Goal: Transaction & Acquisition: Purchase product/service

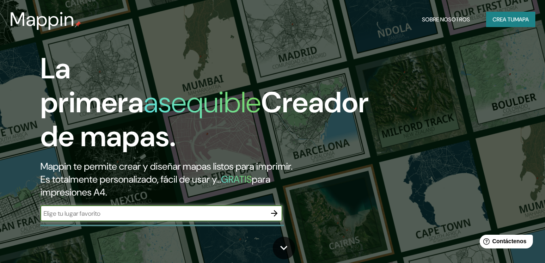
click at [72, 213] on input "text" at bounding box center [153, 213] width 226 height 9
type input "VILLAHERMOSA TABASCO"
click at [276, 214] on icon "button" at bounding box center [274, 213] width 10 height 10
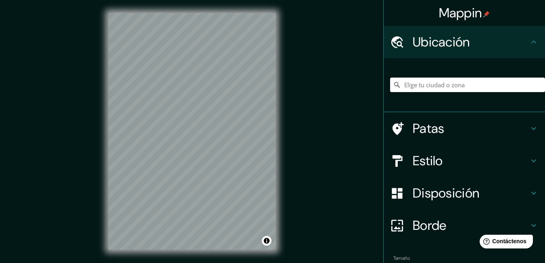
click at [413, 85] on input "Elige tu ciudad o zona" at bounding box center [467, 84] width 155 height 15
click at [499, 86] on input "Villahermosa, Tabasco, México" at bounding box center [467, 84] width 155 height 15
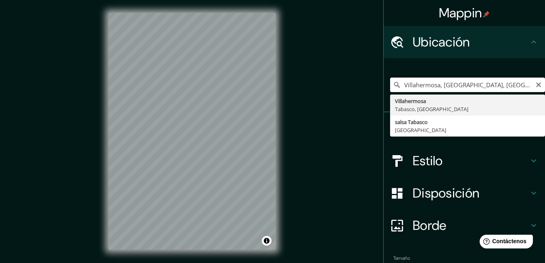
click at [488, 85] on input "Villahermosa, Tabasco, México" at bounding box center [467, 84] width 155 height 15
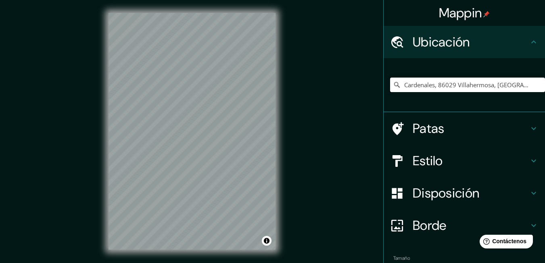
type input "Cardenales, 86029 Villahermosa, Tabasco, México"
click at [430, 158] on font "Estilo" at bounding box center [428, 160] width 30 height 17
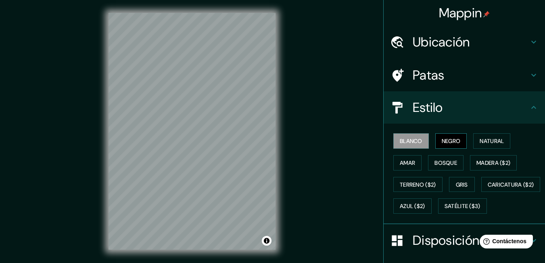
click at [435, 140] on button "Negro" at bounding box center [451, 140] width 32 height 15
click at [416, 137] on font "Blanco" at bounding box center [411, 140] width 23 height 7
click at [451, 138] on font "Negro" at bounding box center [451, 140] width 19 height 7
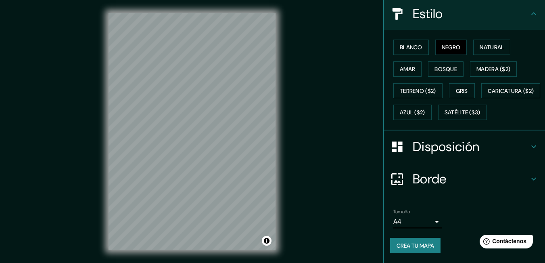
scroll to position [115, 0]
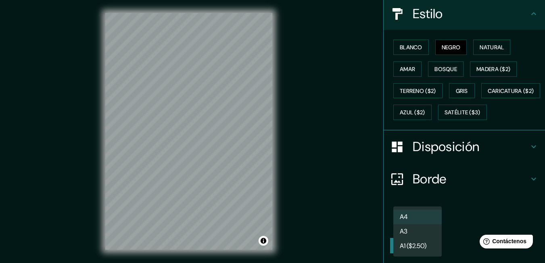
click at [428, 223] on body "Mappin Ubicación Cardenales, 86029 Villahermosa, Tabasco, México Cardenales 860…" at bounding box center [272, 131] width 545 height 263
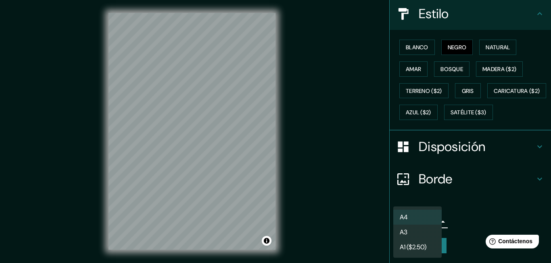
click at [359, 222] on div at bounding box center [275, 131] width 551 height 263
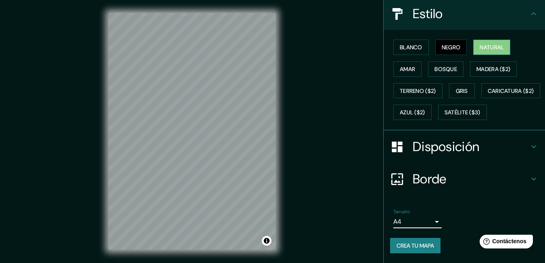
click at [484, 44] on font "Natural" at bounding box center [492, 47] width 24 height 7
click at [458, 179] on h4 "Borde" at bounding box center [471, 179] width 116 height 16
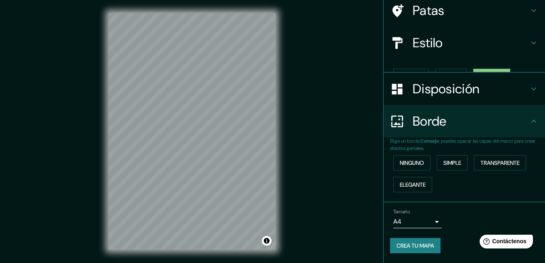
scroll to position [51, 0]
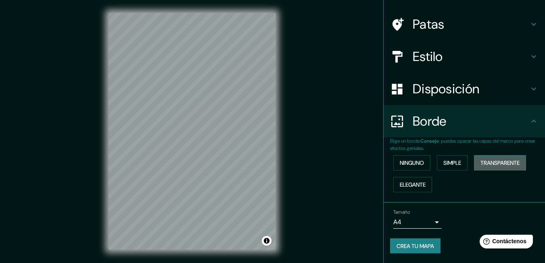
click at [487, 161] on font "Transparente" at bounding box center [499, 162] width 39 height 7
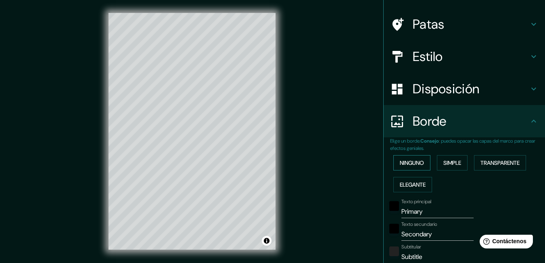
click at [409, 160] on font "Ninguno" at bounding box center [412, 162] width 24 height 7
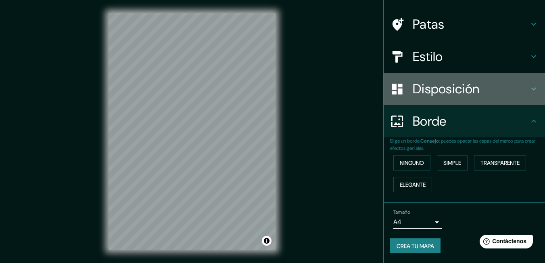
click at [449, 89] on font "Disposición" at bounding box center [446, 88] width 67 height 17
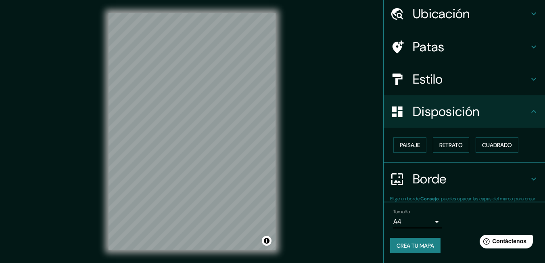
scroll to position [28, 0]
click at [410, 146] on font "Paisaje" at bounding box center [410, 144] width 20 height 7
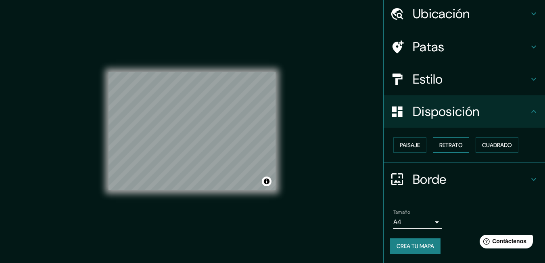
click at [442, 146] on font "Retrato" at bounding box center [450, 144] width 23 height 7
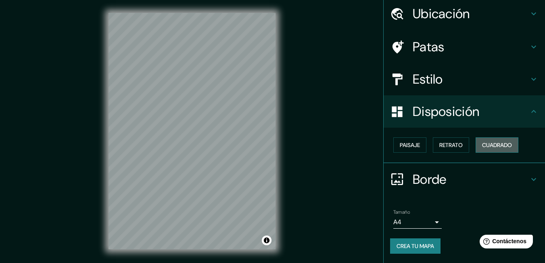
click at [482, 146] on font "Cuadrado" at bounding box center [497, 144] width 30 height 7
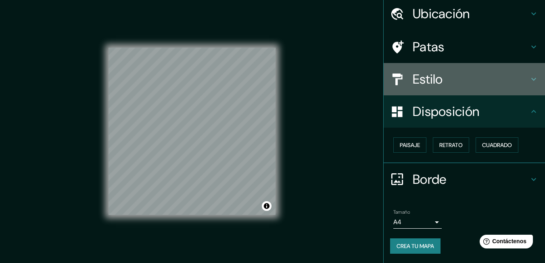
click at [438, 77] on h4 "Estilo" at bounding box center [471, 79] width 116 height 16
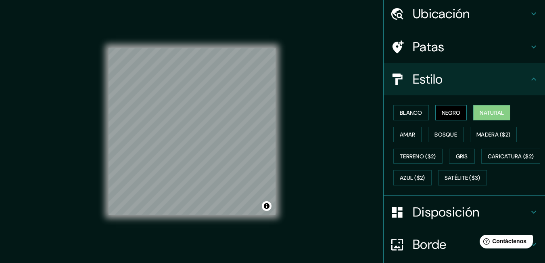
click at [435, 111] on button "Negro" at bounding box center [451, 112] width 32 height 15
click at [412, 112] on font "Blanco" at bounding box center [411, 112] width 23 height 7
click at [475, 113] on button "Natural" at bounding box center [491, 112] width 37 height 15
click at [439, 47] on h4 "Patas" at bounding box center [471, 47] width 116 height 16
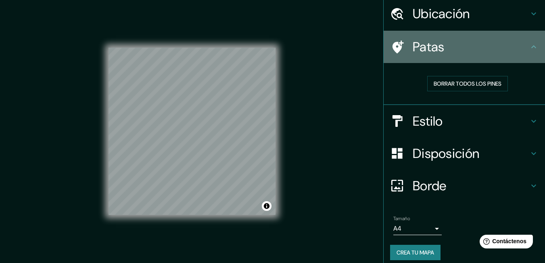
click at [439, 47] on h4 "Patas" at bounding box center [471, 47] width 116 height 16
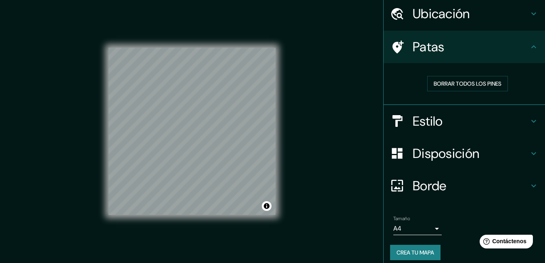
click at [448, 15] on font "Ubicación" at bounding box center [441, 13] width 57 height 17
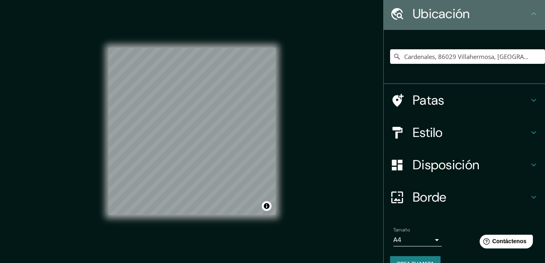
click at [448, 15] on font "Ubicación" at bounding box center [441, 13] width 57 height 17
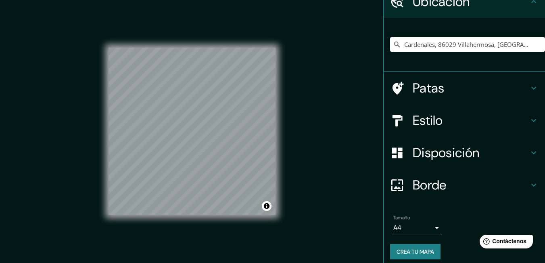
scroll to position [46, 0]
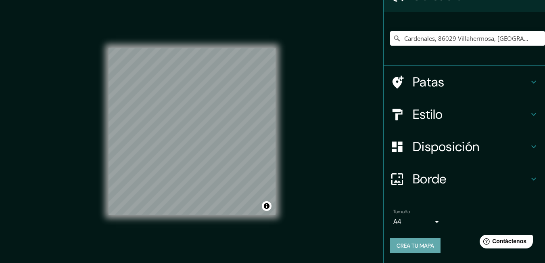
click at [415, 240] on button "Crea tu mapa" at bounding box center [415, 245] width 50 height 15
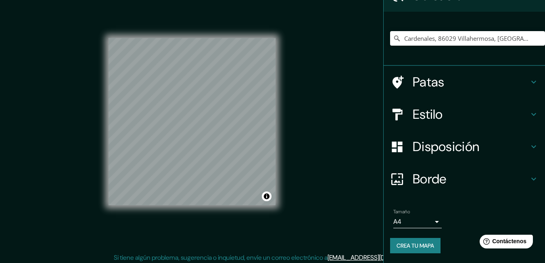
scroll to position [13, 0]
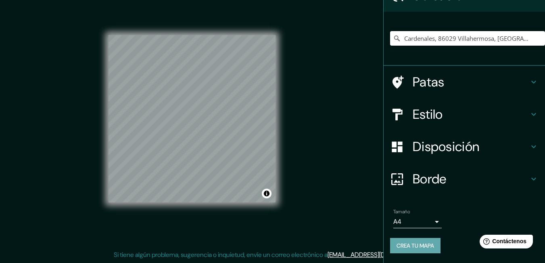
click at [411, 245] on font "Crea tu mapa" at bounding box center [416, 245] width 38 height 7
click at [435, 81] on font "Patas" at bounding box center [429, 81] width 32 height 17
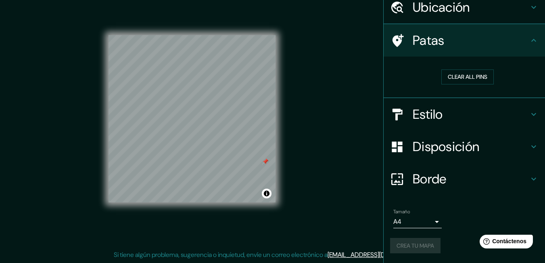
scroll to position [35, 0]
click at [454, 79] on font "Borrar todos los pines" at bounding box center [468, 76] width 68 height 7
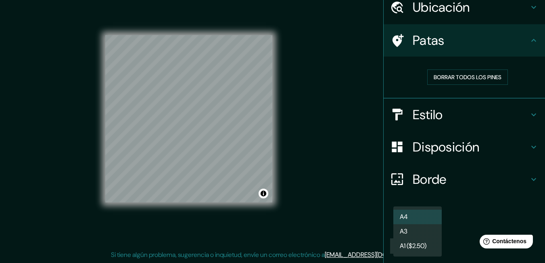
click at [430, 219] on body "Mappin Ubicación Cardenales, 86029 Villahermosa, Tabasco, México Cardenales 860…" at bounding box center [272, 118] width 545 height 263
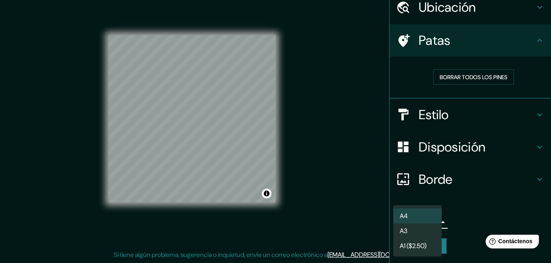
click at [414, 233] on li "A3" at bounding box center [417, 230] width 48 height 15
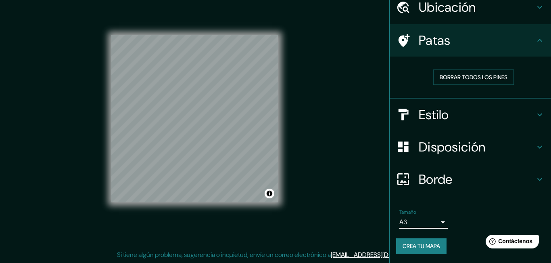
click at [426, 221] on body "Mappin Ubicación Cardenales, 86029 Villahermosa, Tabasco, México Cardenales 860…" at bounding box center [275, 118] width 551 height 263
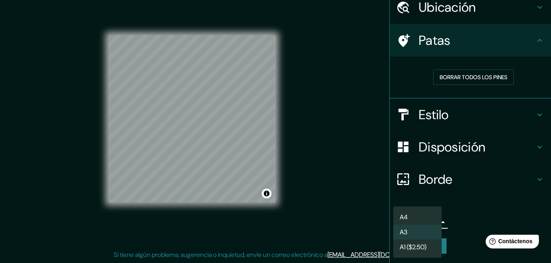
click at [420, 213] on li "A4" at bounding box center [417, 216] width 48 height 15
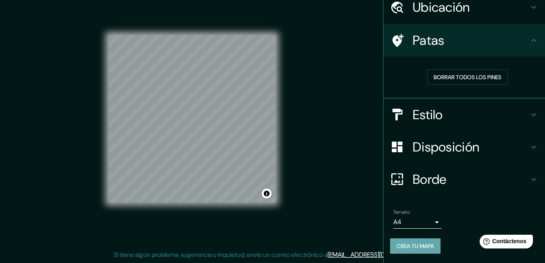
click at [414, 244] on font "Crea tu mapa" at bounding box center [416, 245] width 38 height 7
click at [313, 118] on div "Mappin Ubicación Cardenales, 86029 Villahermosa, Tabasco, México Cardenales 860…" at bounding box center [272, 124] width 545 height 275
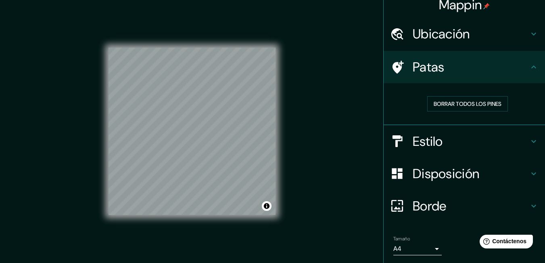
scroll to position [0, 0]
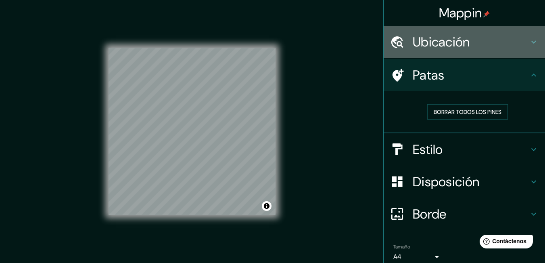
click at [473, 45] on h4 "Ubicación" at bounding box center [471, 42] width 116 height 16
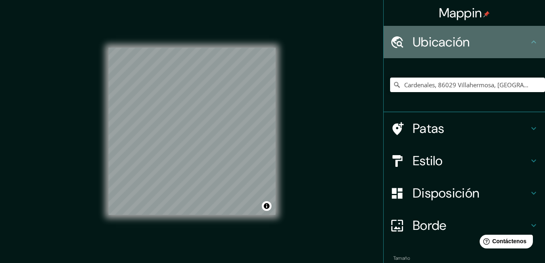
click at [473, 45] on h4 "Ubicación" at bounding box center [471, 42] width 116 height 16
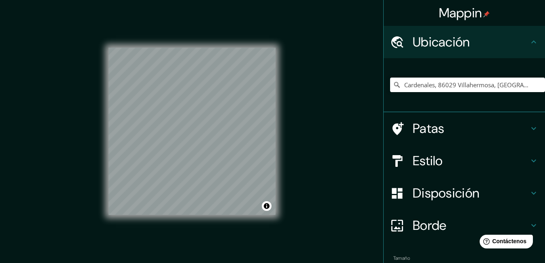
click at [456, 127] on h4 "Patas" at bounding box center [471, 128] width 116 height 16
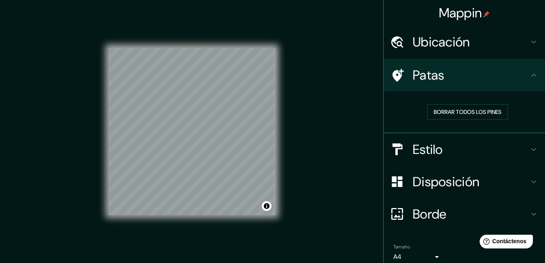
click at [462, 147] on h4 "Estilo" at bounding box center [471, 149] width 116 height 16
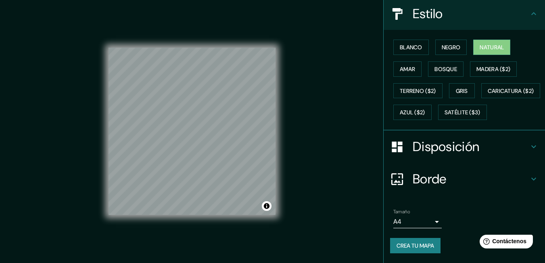
scroll to position [115, 0]
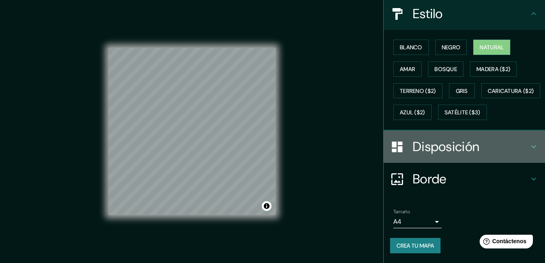
click at [431, 142] on font "Disposición" at bounding box center [446, 146] width 67 height 17
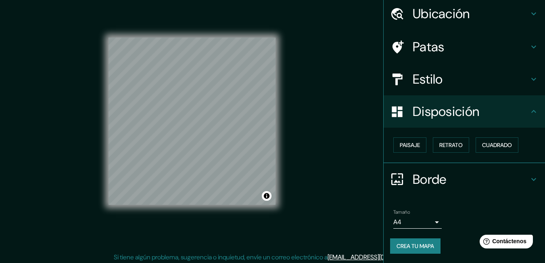
scroll to position [13, 0]
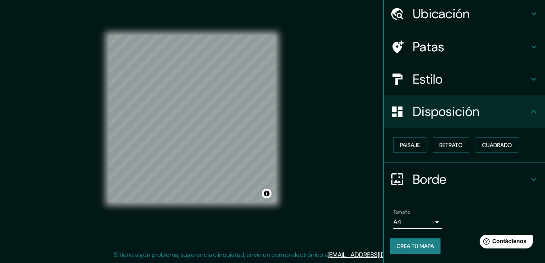
click at [436, 174] on font "Borde" at bounding box center [430, 179] width 34 height 17
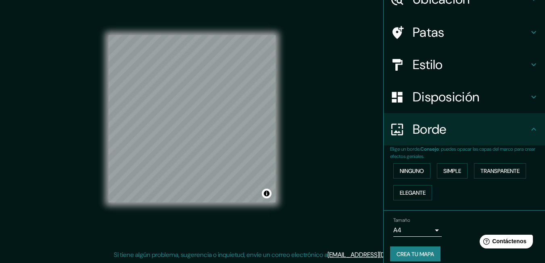
scroll to position [51, 0]
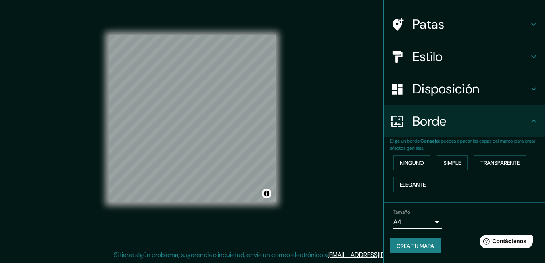
click at [401, 243] on font "Crea tu mapa" at bounding box center [416, 245] width 38 height 7
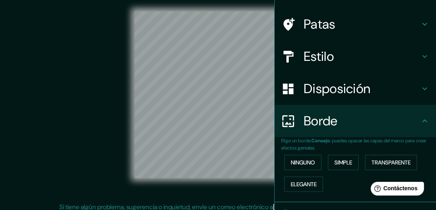
drag, startPoint x: 97, startPoint y: 83, endPoint x: 23, endPoint y: 81, distance: 74.7
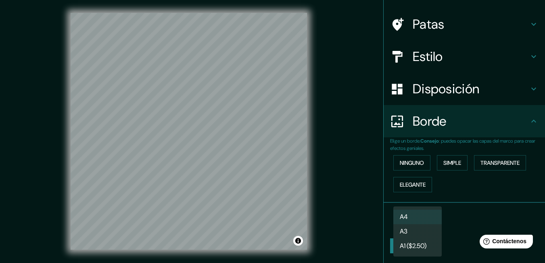
click at [434, 223] on body "Mappin Ubicación Cardenales, 86029 Villahermosa, Tabasco, México Cardenales 860…" at bounding box center [272, 131] width 545 height 263
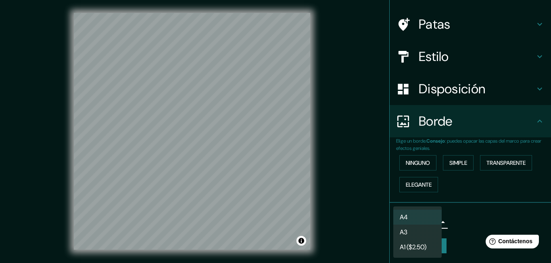
click at [416, 221] on li "A4" at bounding box center [417, 216] width 48 height 15
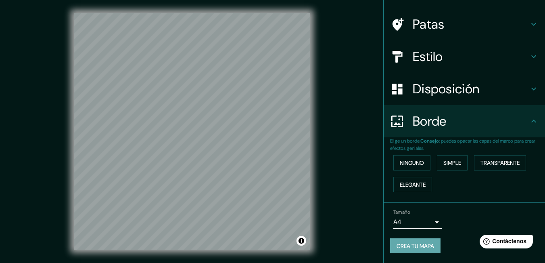
click at [401, 245] on font "Crea tu mapa" at bounding box center [416, 245] width 38 height 7
click at [411, 245] on font "Crea tu mapa" at bounding box center [416, 245] width 38 height 7
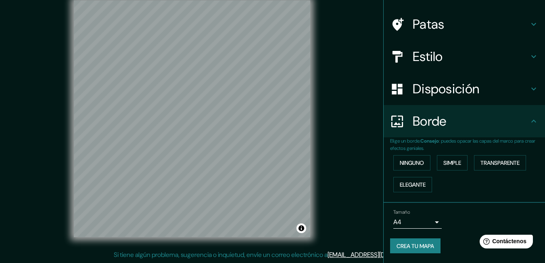
scroll to position [0, 0]
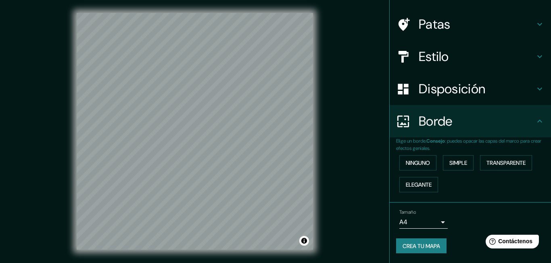
click at [398, 226] on body "Mappin Ubicación Cardenales, 86029 Villahermosa, Tabasco, México Cardenales 860…" at bounding box center [275, 131] width 551 height 263
type input "a4"
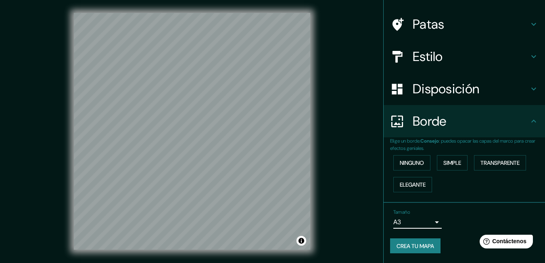
click at [397, 249] on font "Crea tu mapa" at bounding box center [416, 245] width 38 height 7
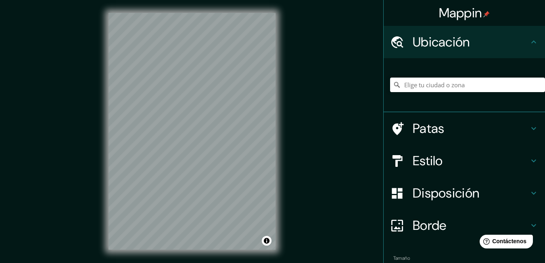
click at [323, 76] on div "Mappin Ubicación Patas Estilo Disposición Borde Elige un borde. Consejo : puede…" at bounding box center [272, 137] width 545 height 275
click at [410, 85] on input "Elige tu ciudad o zona" at bounding box center [467, 84] width 155 height 15
type input "6ta. [GEOGRAPHIC_DATA], [GEOGRAPHIC_DATA], [GEOGRAPHIC_DATA], [GEOGRAPHIC_DATA]"
click at [403, 126] on div at bounding box center [401, 128] width 23 height 14
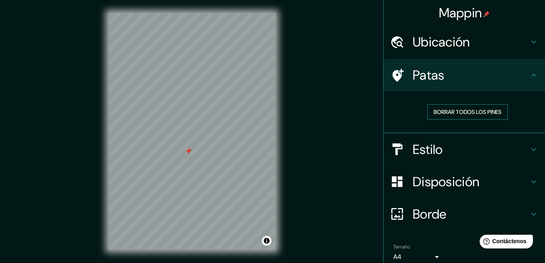
click at [458, 114] on font "Borrar todos los pines" at bounding box center [468, 111] width 68 height 7
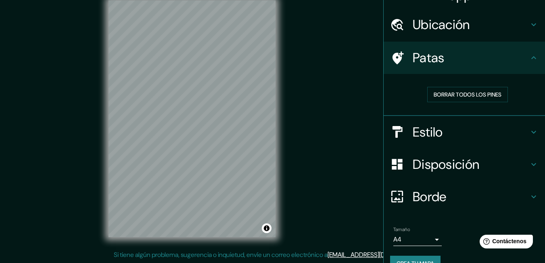
scroll to position [35, 0]
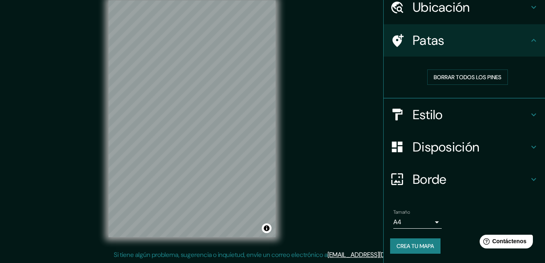
click at [443, 116] on h4 "Estilo" at bounding box center [471, 115] width 116 height 16
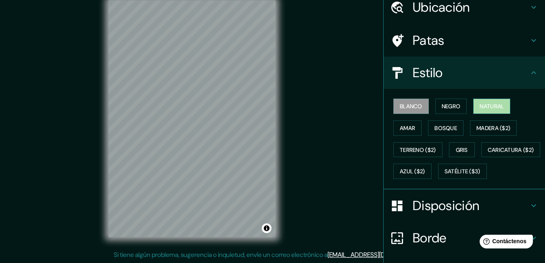
click at [473, 104] on button "Natural" at bounding box center [491, 105] width 37 height 15
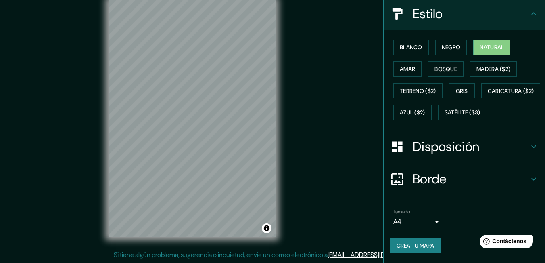
click at [455, 129] on div "Blanco Negro Natural Amar Bosque Madera ($2) Terreno ($2) Gris Caricatura ($2) …" at bounding box center [464, 80] width 161 height 100
click at [446, 140] on font "Disposición" at bounding box center [446, 146] width 67 height 17
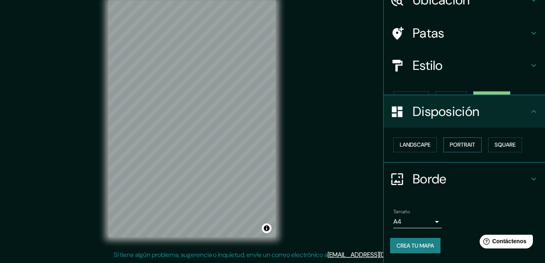
scroll to position [28, 0]
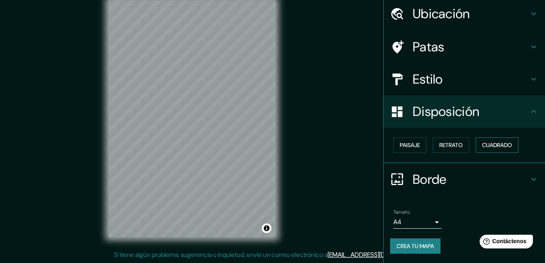
click at [482, 147] on font "Cuadrado" at bounding box center [497, 144] width 30 height 7
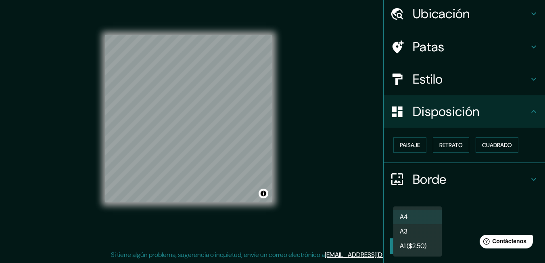
click at [420, 223] on body "Mappin Ubicación 6ta. Cerrada De Gaviotas, 86029 Villahermosa, Tabasco, México …" at bounding box center [272, 118] width 545 height 263
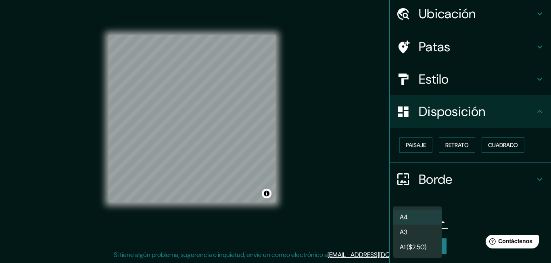
click at [415, 218] on li "A4" at bounding box center [417, 216] width 48 height 15
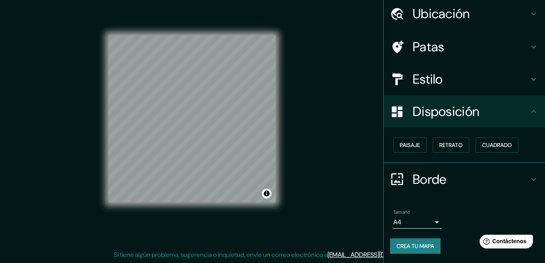
click at [399, 248] on font "Crea tu mapa" at bounding box center [416, 245] width 38 height 7
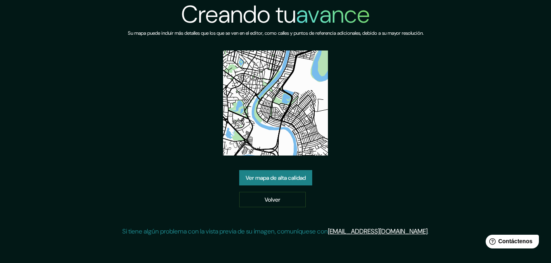
click at [286, 177] on font "Ver mapa de alta calidad" at bounding box center [276, 177] width 60 height 7
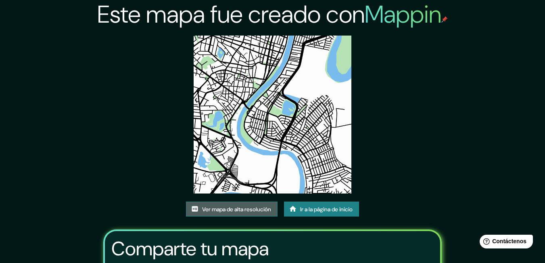
click at [213, 209] on font "Ver mapa de alta resolución" at bounding box center [236, 208] width 69 height 7
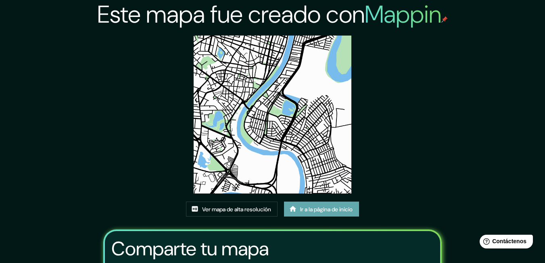
click at [305, 207] on font "Ir a la página de inicio" at bounding box center [326, 208] width 52 height 7
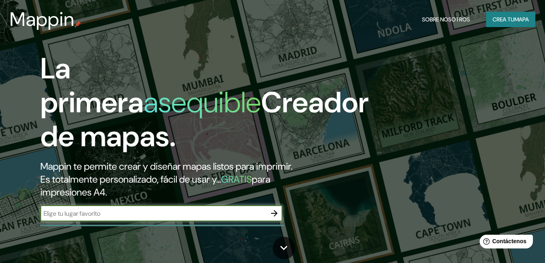
click at [271, 210] on icon "button" at bounding box center [274, 213] width 10 height 10
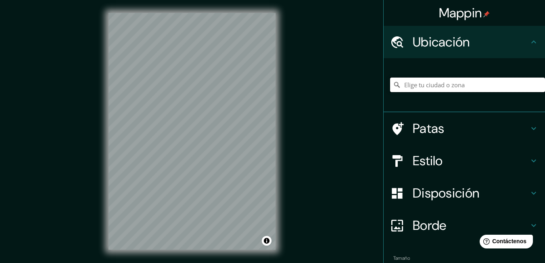
click at [440, 85] on input "Elige tu ciudad o zona" at bounding box center [467, 84] width 155 height 15
type input "6ta. [GEOGRAPHIC_DATA], [GEOGRAPHIC_DATA], [GEOGRAPHIC_DATA], [GEOGRAPHIC_DATA]"
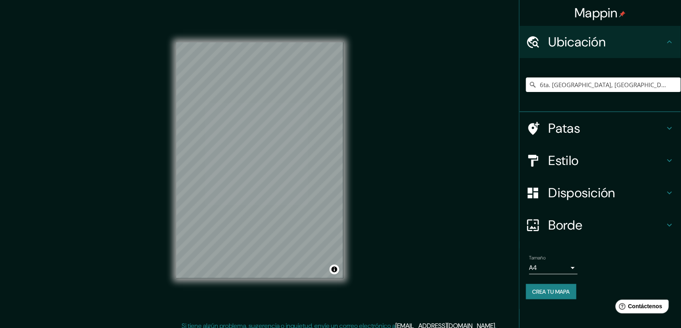
click at [551, 156] on font "Estilo" at bounding box center [564, 160] width 30 height 17
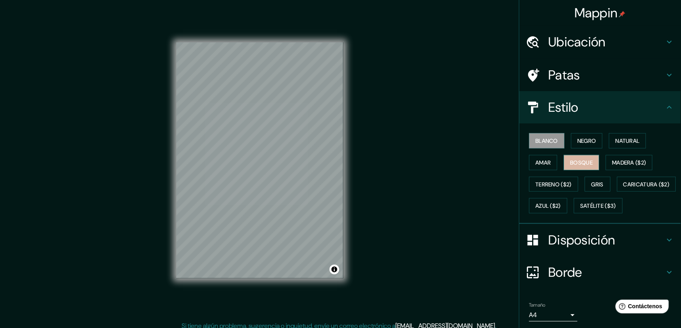
click at [551, 166] on font "Bosque" at bounding box center [581, 162] width 23 height 10
click at [545, 163] on font "Amar" at bounding box center [543, 162] width 15 height 7
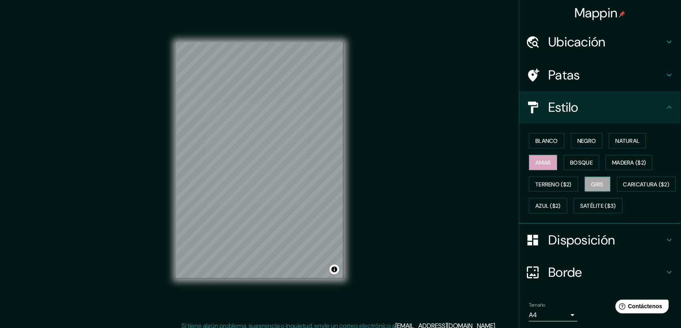
click at [551, 182] on font "Gris" at bounding box center [598, 184] width 12 height 7
click at [541, 138] on font "Blanco" at bounding box center [547, 140] width 23 height 7
click at [551, 105] on font "Estilo" at bounding box center [564, 107] width 30 height 17
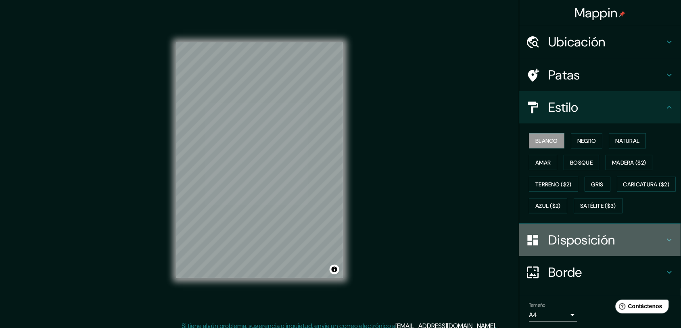
click at [551, 249] on font "Disposición" at bounding box center [582, 240] width 67 height 17
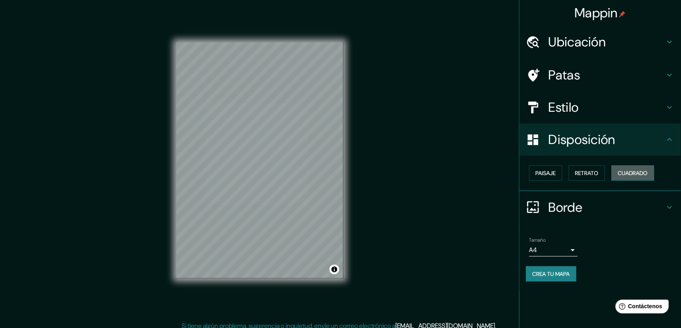
click at [551, 173] on button "Cuadrado" at bounding box center [633, 172] width 43 height 15
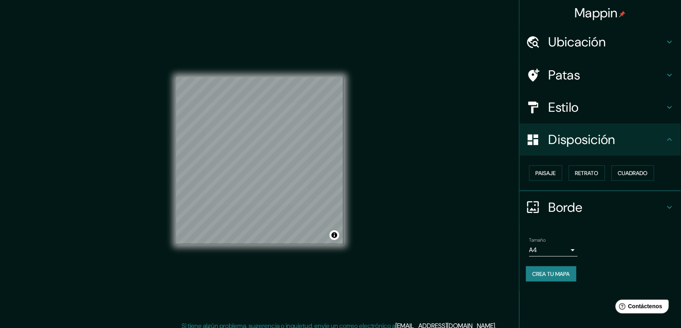
click at [547, 262] on font "Crea tu mapa" at bounding box center [552, 273] width 38 height 7
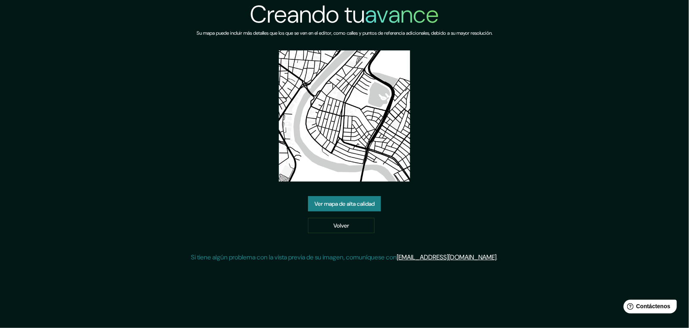
click at [343, 197] on link "Ver mapa de alta calidad" at bounding box center [344, 203] width 73 height 15
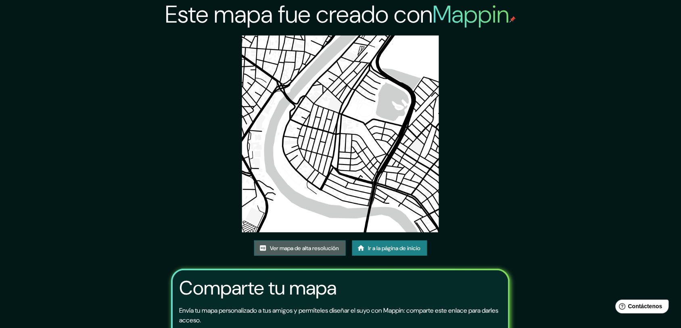
click at [301, 243] on font "Ver mapa de alta resolución" at bounding box center [304, 248] width 69 height 10
